Goal: Check status: Check status

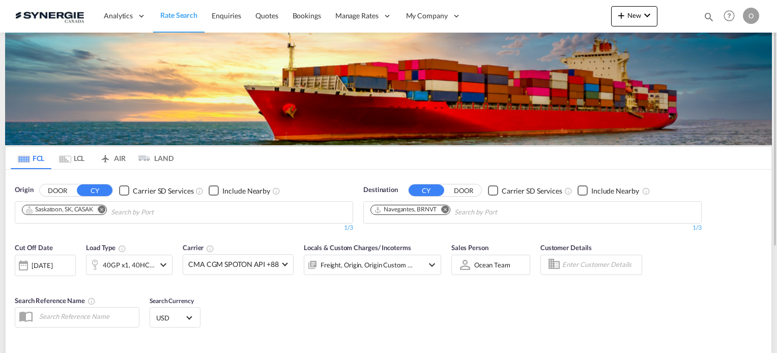
click at [707, 17] on md-icon "icon-magnify" at bounding box center [708, 16] width 11 height 11
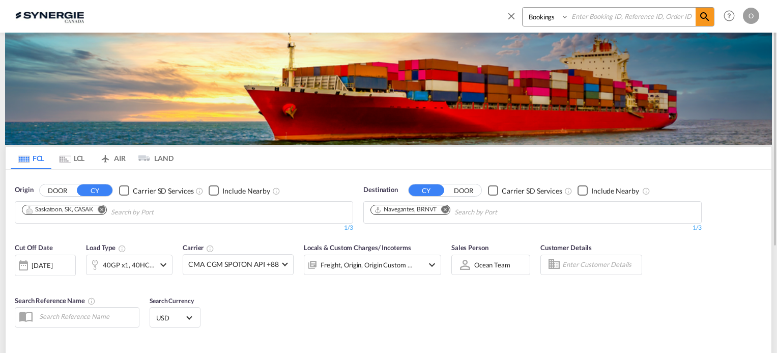
click at [655, 19] on input at bounding box center [632, 17] width 127 height 18
type input "s"
type input "SYC002866"
click at [701, 17] on md-icon "icon-magnify" at bounding box center [705, 17] width 12 height 12
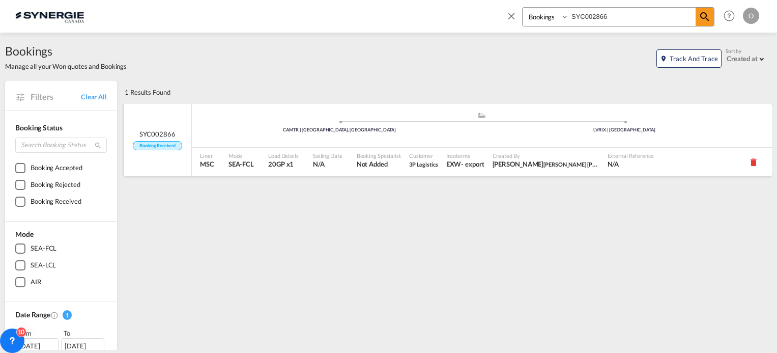
click at [439, 163] on div "Customer 3P Logistics" at bounding box center [423, 162] width 37 height 28
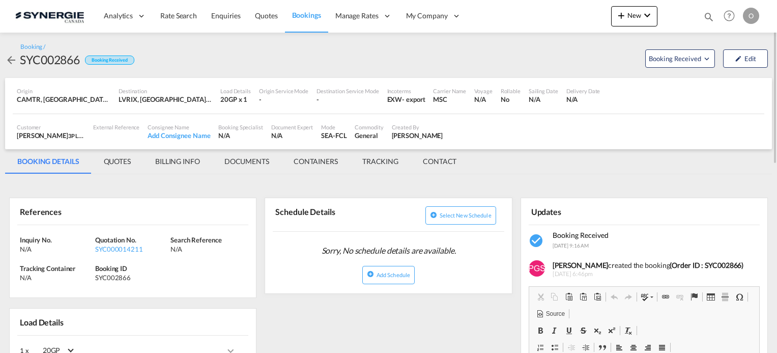
click at [109, 161] on md-tab-item "QUOTES" at bounding box center [117, 161] width 51 height 24
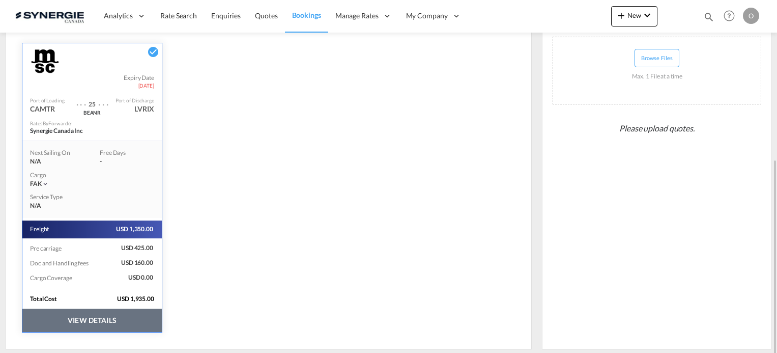
scroll to position [225, 0]
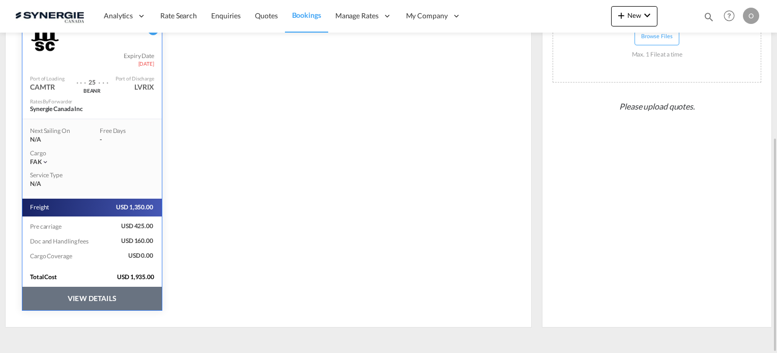
click at [78, 304] on button "VIEW DETAILS" at bounding box center [91, 297] width 139 height 23
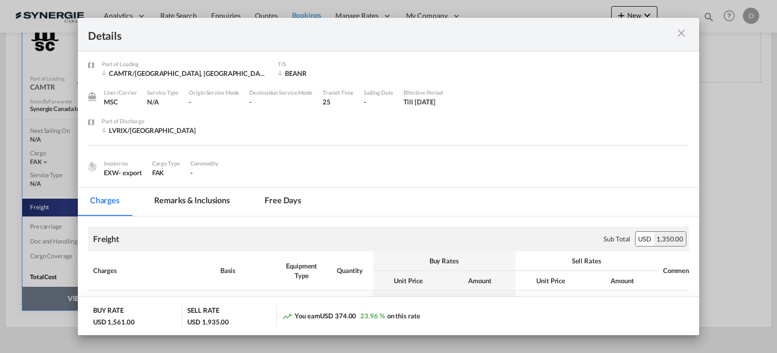
scroll to position [0, 0]
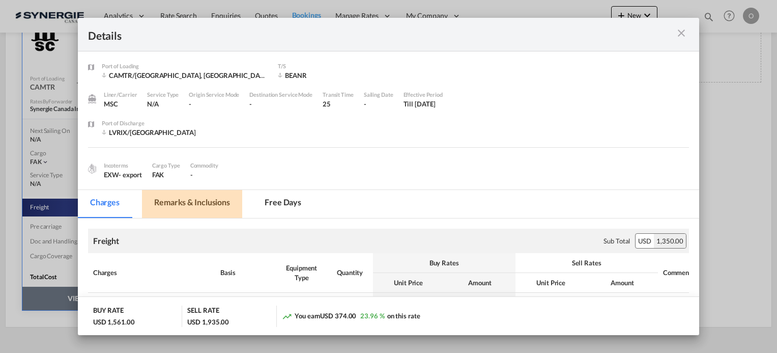
click at [187, 202] on md-tab-item "Remarks & Inclusions" at bounding box center [192, 204] width 100 height 28
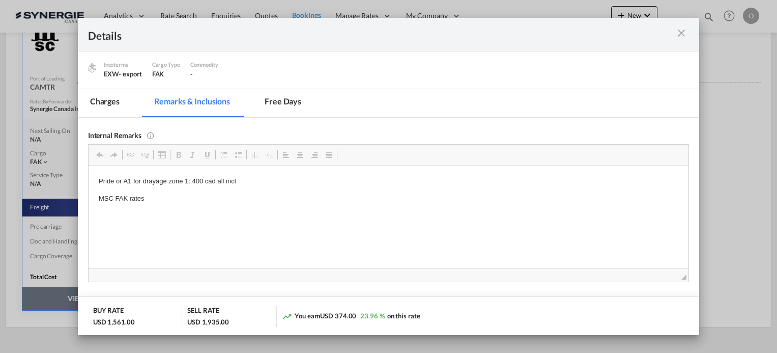
scroll to position [102, 0]
